Goal: Information Seeking & Learning: Learn about a topic

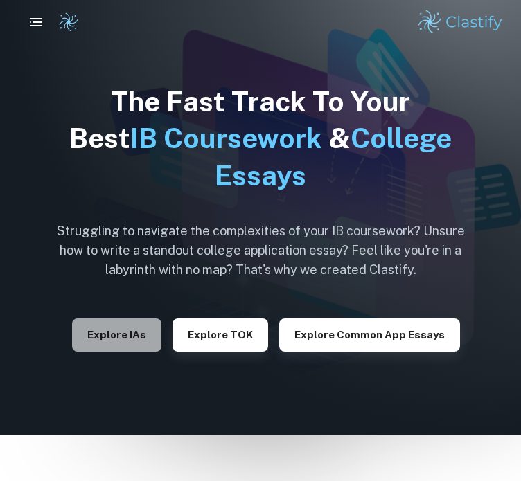
click at [108, 329] on button "Explore IAs" at bounding box center [116, 335] width 89 height 33
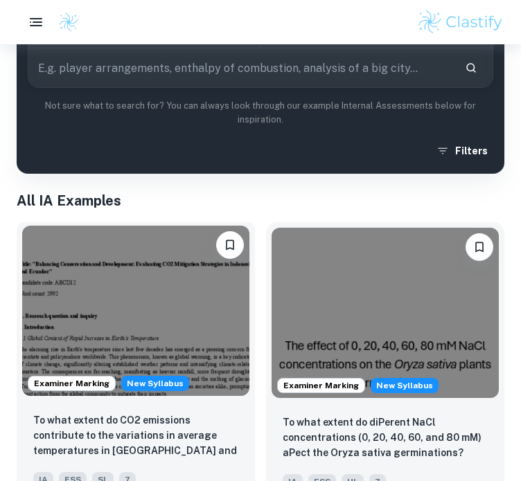
scroll to position [69, 0]
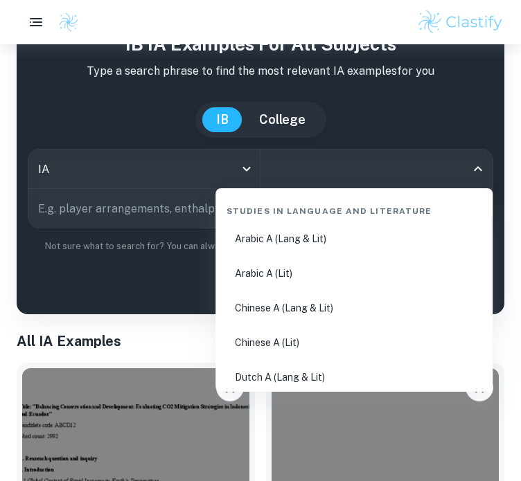
click at [325, 170] on input "All Subjects" at bounding box center [366, 169] width 199 height 26
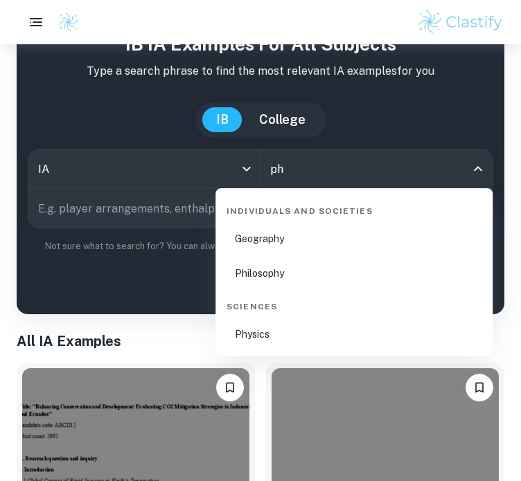
click at [321, 267] on li "Philosophy" at bounding box center [354, 274] width 266 height 32
type input "Philosophy"
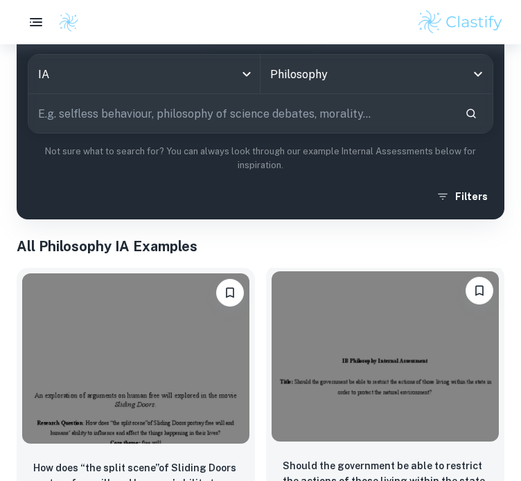
scroll to position [346, 0]
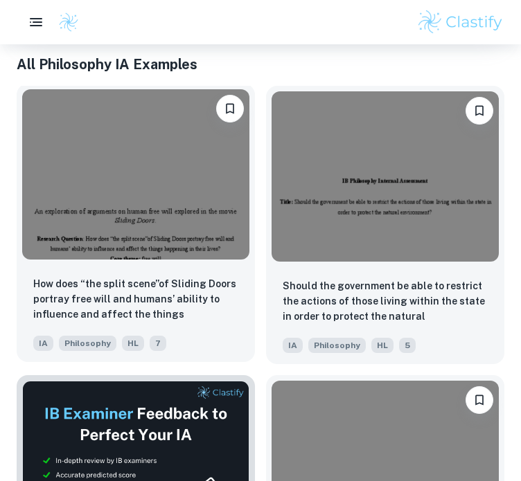
click at [163, 204] on img at bounding box center [135, 174] width 227 height 170
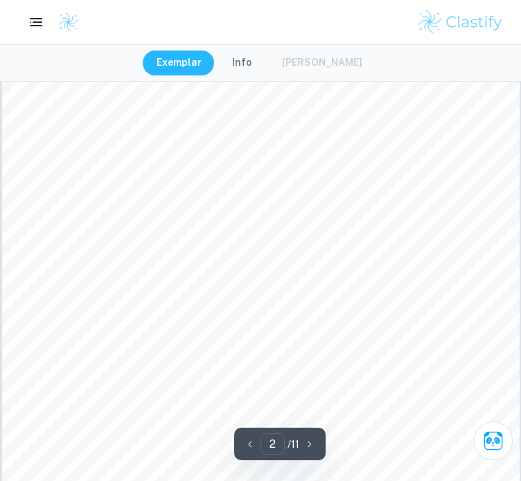
scroll to position [900, 0]
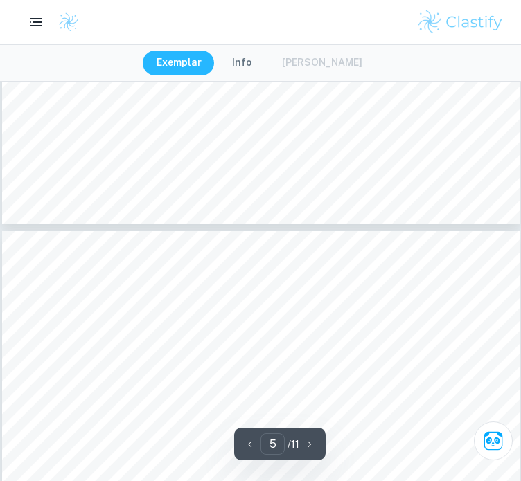
type input "6"
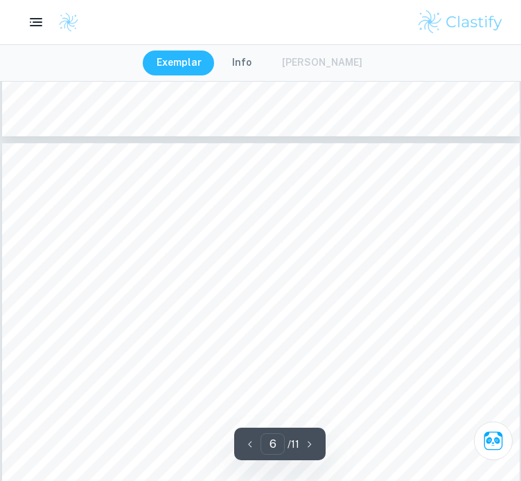
scroll to position [4017, 0]
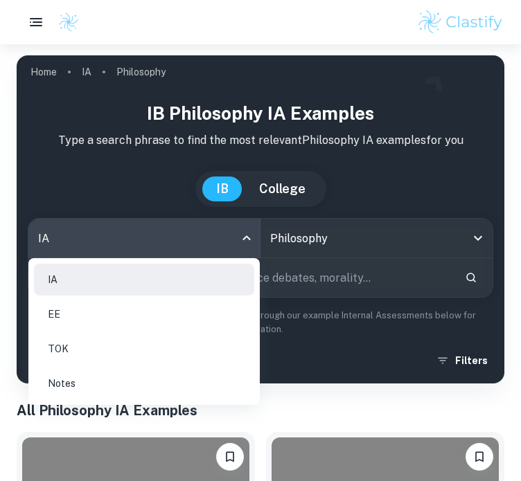
click at [223, 231] on body "We value your privacy We use cookies to enhance your browsing experience, serve…" at bounding box center [260, 284] width 521 height 481
click at [312, 237] on div at bounding box center [260, 240] width 521 height 481
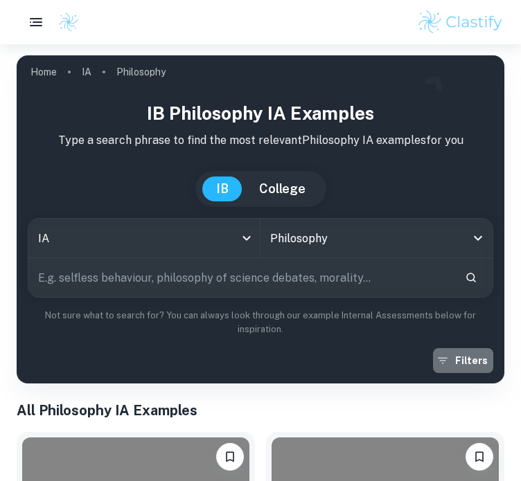
click at [481, 371] on button "Filters" at bounding box center [463, 360] width 60 height 25
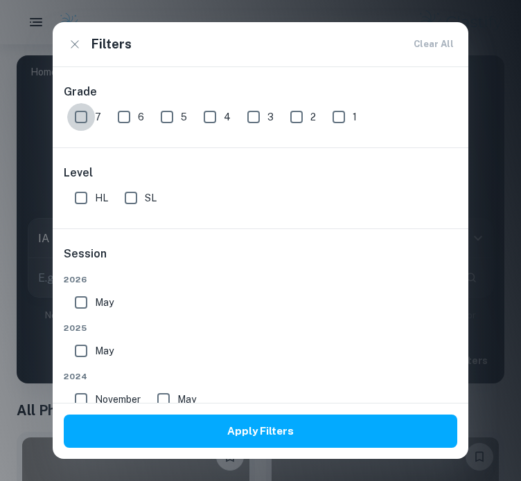
click at [86, 117] on input "7" at bounding box center [81, 117] width 28 height 28
checkbox input "true"
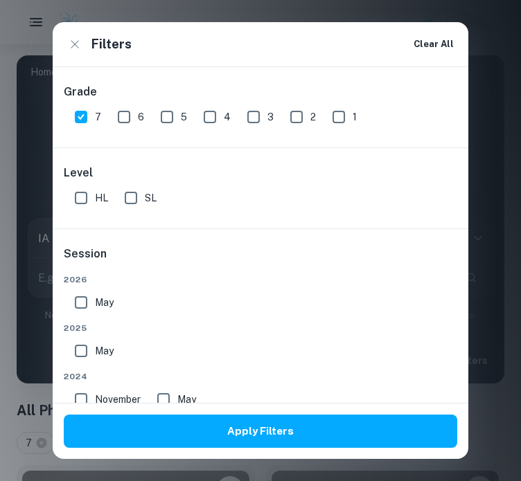
drag, startPoint x: 90, startPoint y: 196, endPoint x: 91, endPoint y: 210, distance: 13.9
click at [89, 195] on input "HL" at bounding box center [81, 198] width 28 height 28
checkbox input "true"
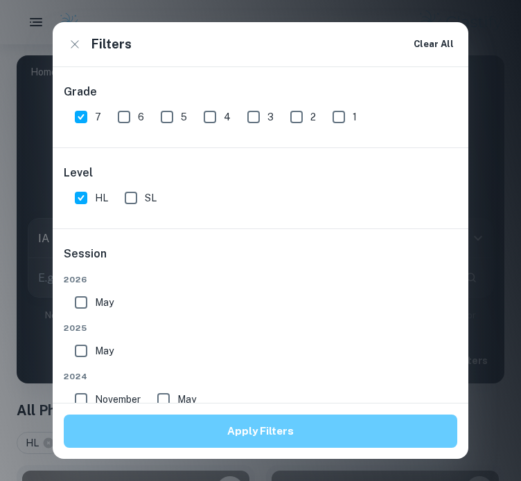
click at [186, 440] on button "Apply Filters" at bounding box center [260, 431] width 393 height 33
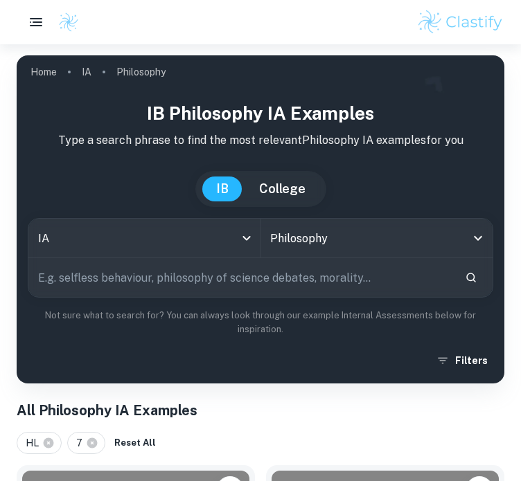
scroll to position [346, 0]
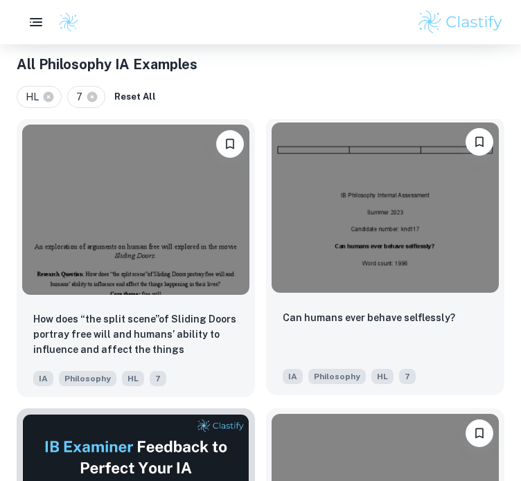
click at [319, 229] on img at bounding box center [384, 208] width 227 height 170
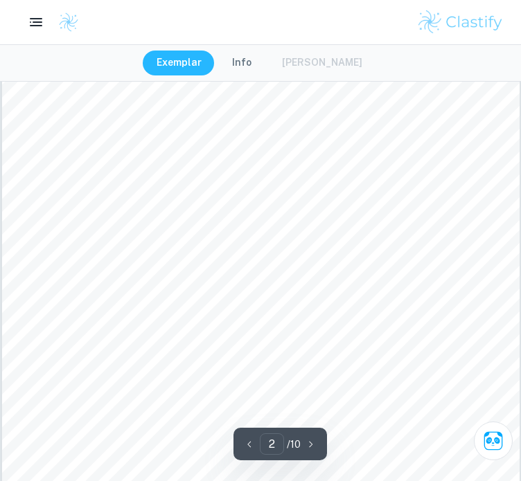
scroll to position [1316, 0]
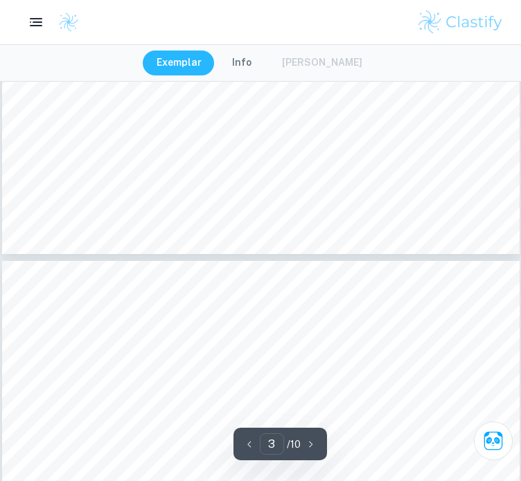
type input "4"
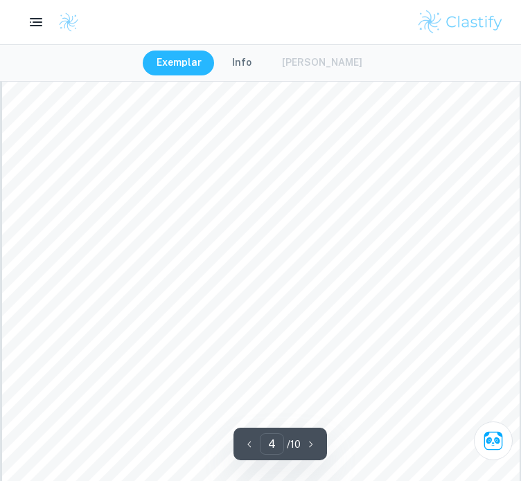
scroll to position [2770, 0]
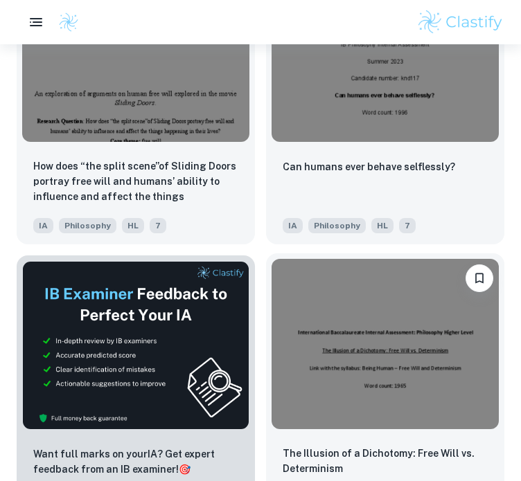
scroll to position [693, 0]
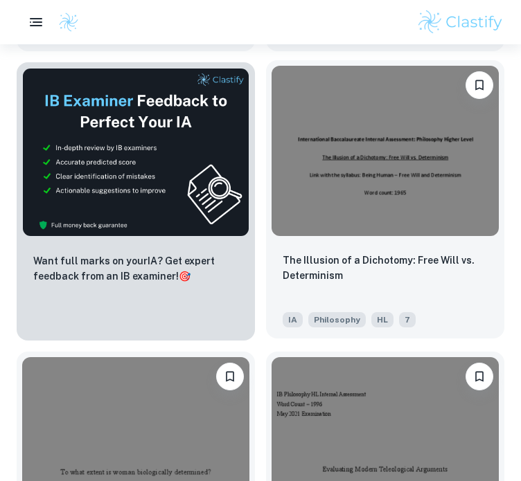
click at [370, 177] on img at bounding box center [384, 151] width 227 height 170
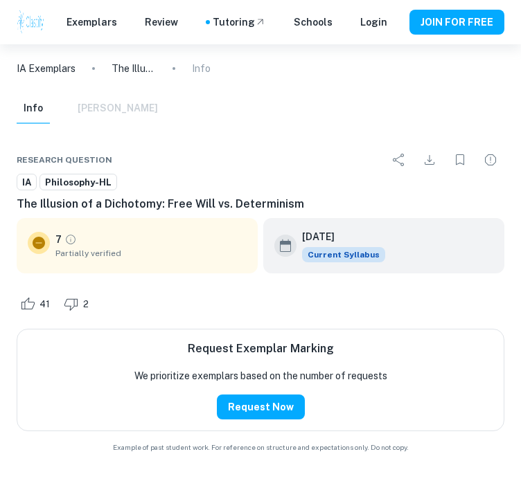
scroll to position [800, 0]
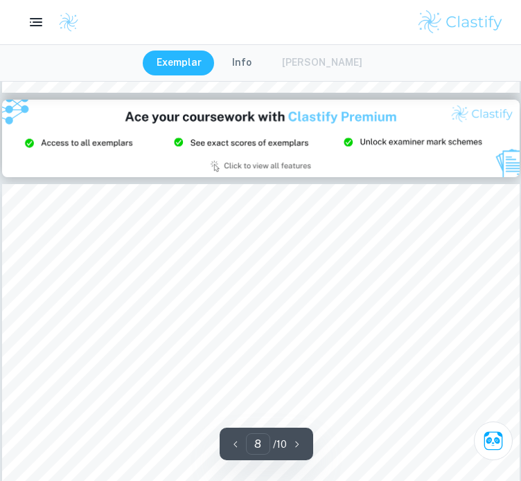
type input "9"
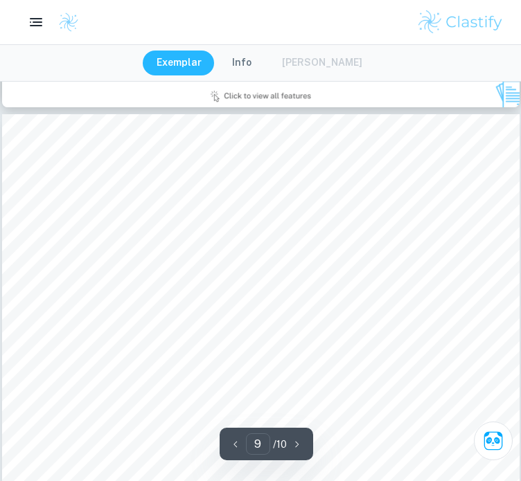
scroll to position [6159, 0]
